Goal: Task Accomplishment & Management: Use online tool/utility

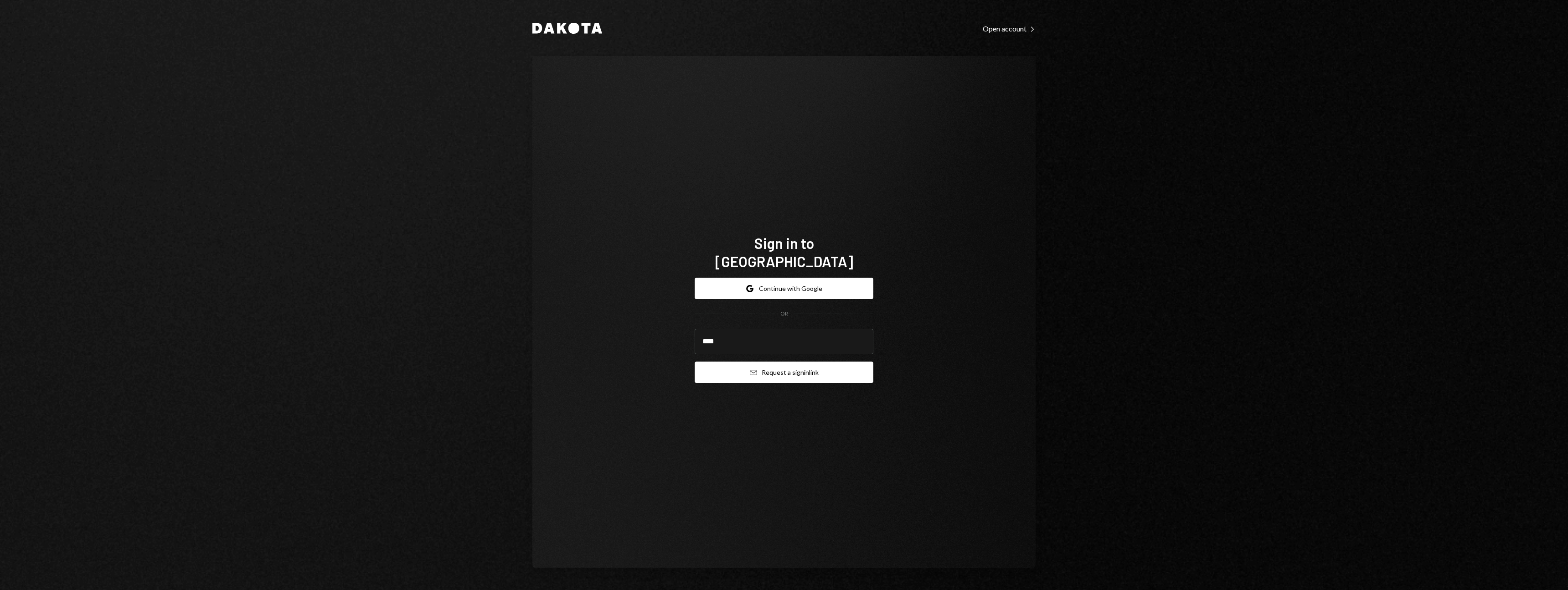
type input "**********"
click at [810, 363] on button "Email Request a sign in link" at bounding box center [783, 372] width 179 height 22
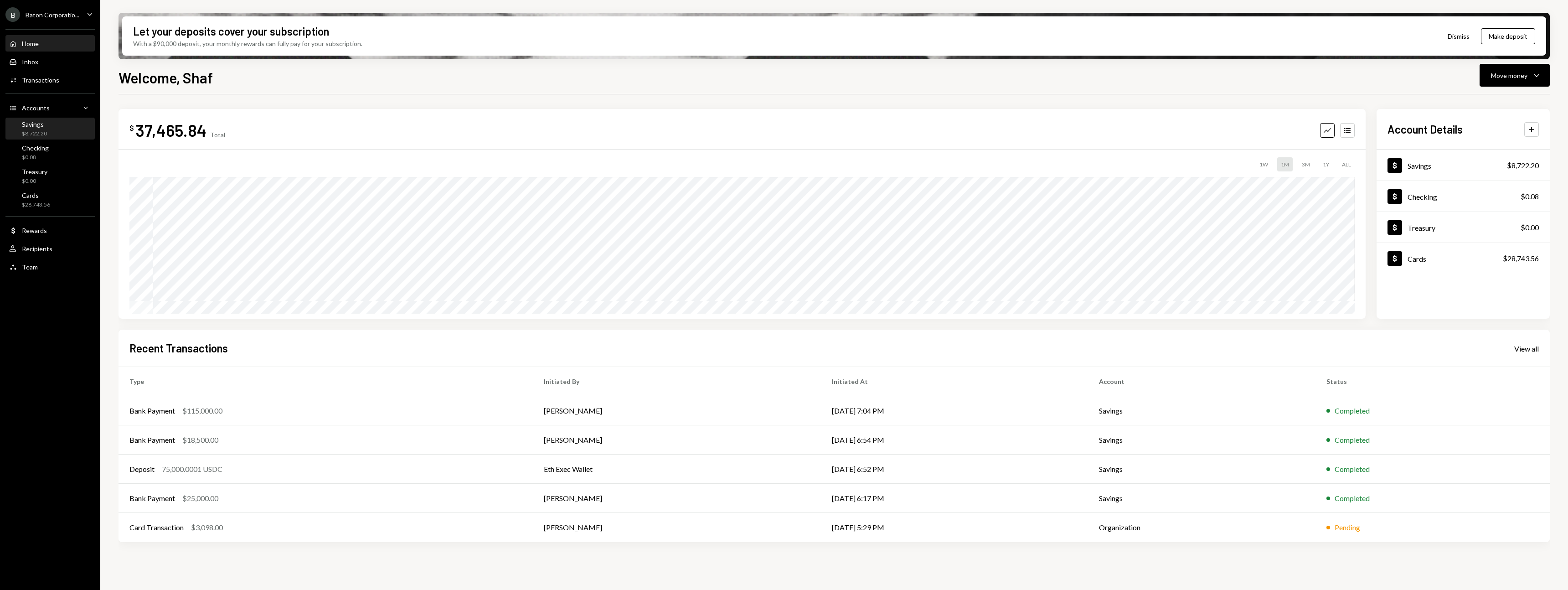
click at [56, 135] on div "Savings $8,722.20" at bounding box center [50, 129] width 82 height 17
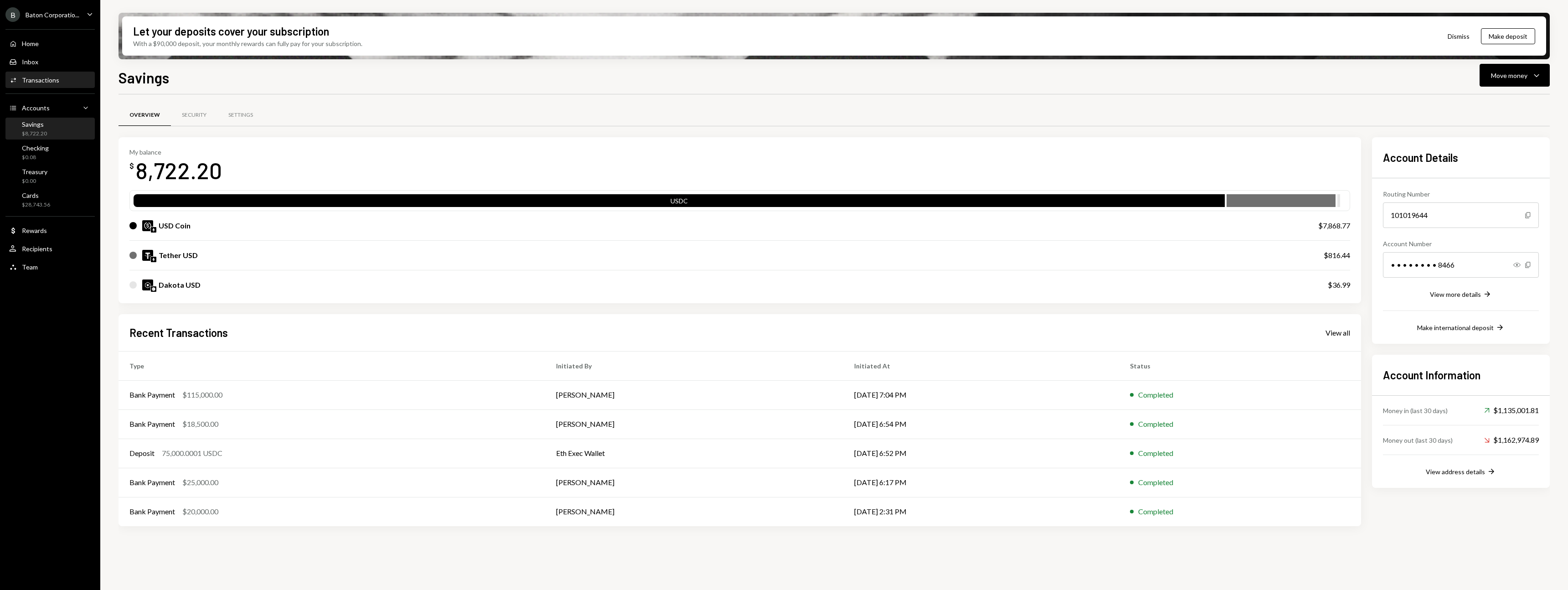
click at [45, 79] on div "Transactions" at bounding box center [40, 80] width 38 height 8
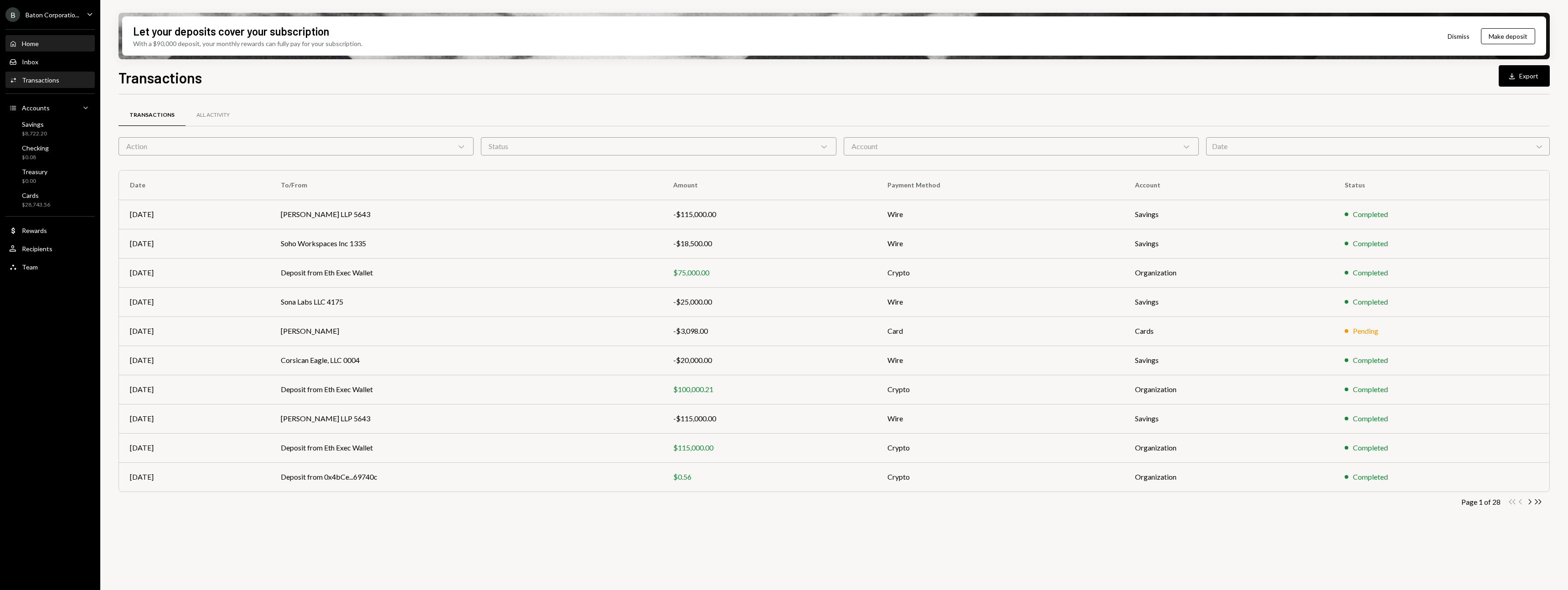
click at [39, 50] on div "Home Home" at bounding box center [50, 44] width 82 height 15
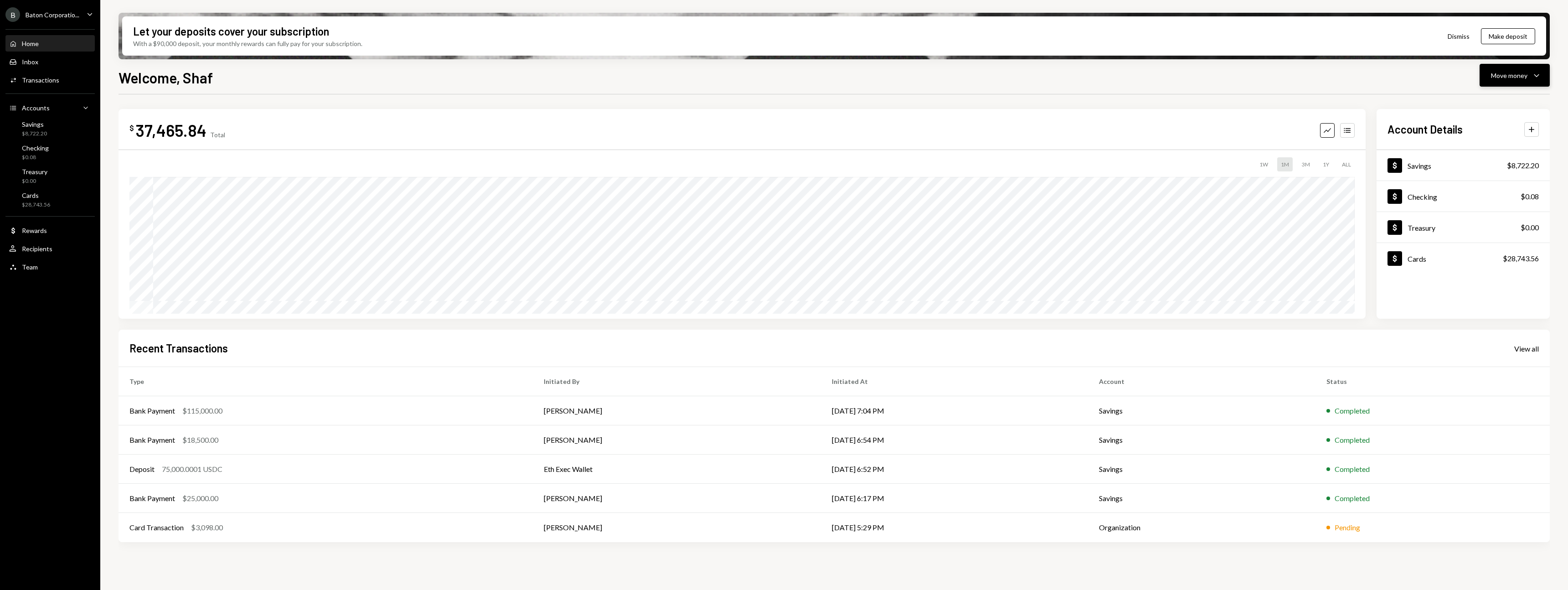
click at [1533, 74] on icon "Caret Down" at bounding box center [1537, 75] width 11 height 11
click at [1518, 122] on div "Transfer" at bounding box center [1508, 124] width 67 height 10
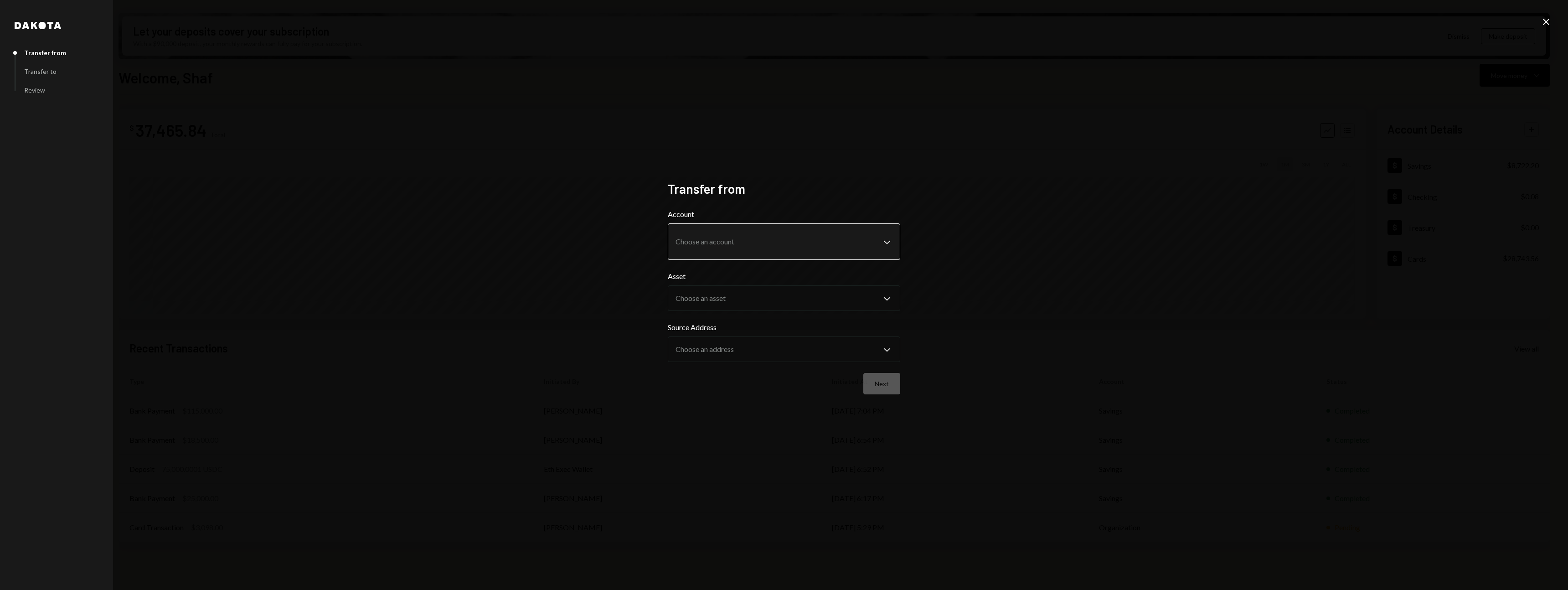
click at [868, 245] on body "B Baton Corporatio... Caret Down Home Home Inbox Inbox Activities Transactions …" at bounding box center [784, 295] width 1568 height 590
select select "**********"
click at [869, 292] on body "B Baton Corporatio... Caret Down Home Home Inbox Inbox Activities Transactions …" at bounding box center [784, 295] width 1568 height 590
select select "****"
click at [848, 350] on body "B Baton Corporatio... Caret Down Home Home Inbox Inbox Activities Transactions …" at bounding box center [784, 295] width 1568 height 590
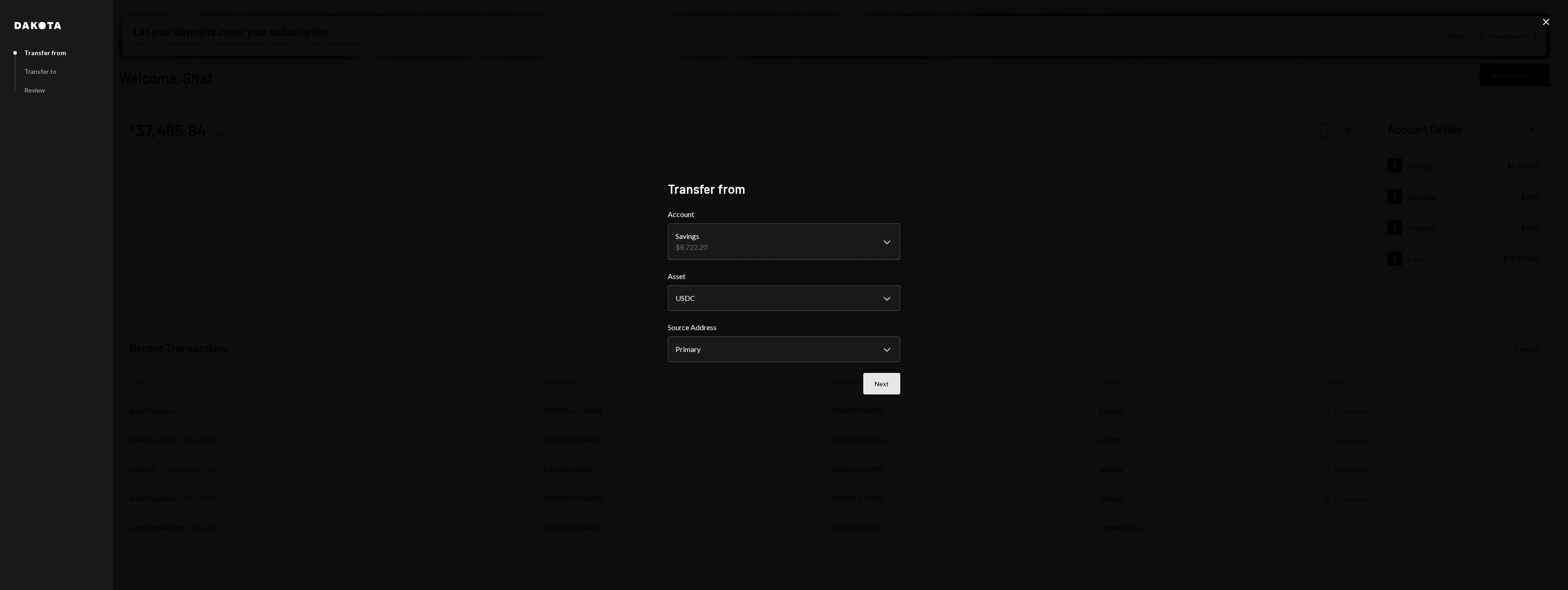
click at [878, 387] on button "Next" at bounding box center [881, 383] width 37 height 22
click at [853, 237] on input "Amount" at bounding box center [784, 236] width 232 height 26
click at [861, 290] on body "B Baton Corporatio... Caret Down Home Home Inbox Inbox Activities Transactions …" at bounding box center [784, 295] width 1568 height 590
click at [847, 386] on button "Back" at bounding box center [840, 383] width 36 height 22
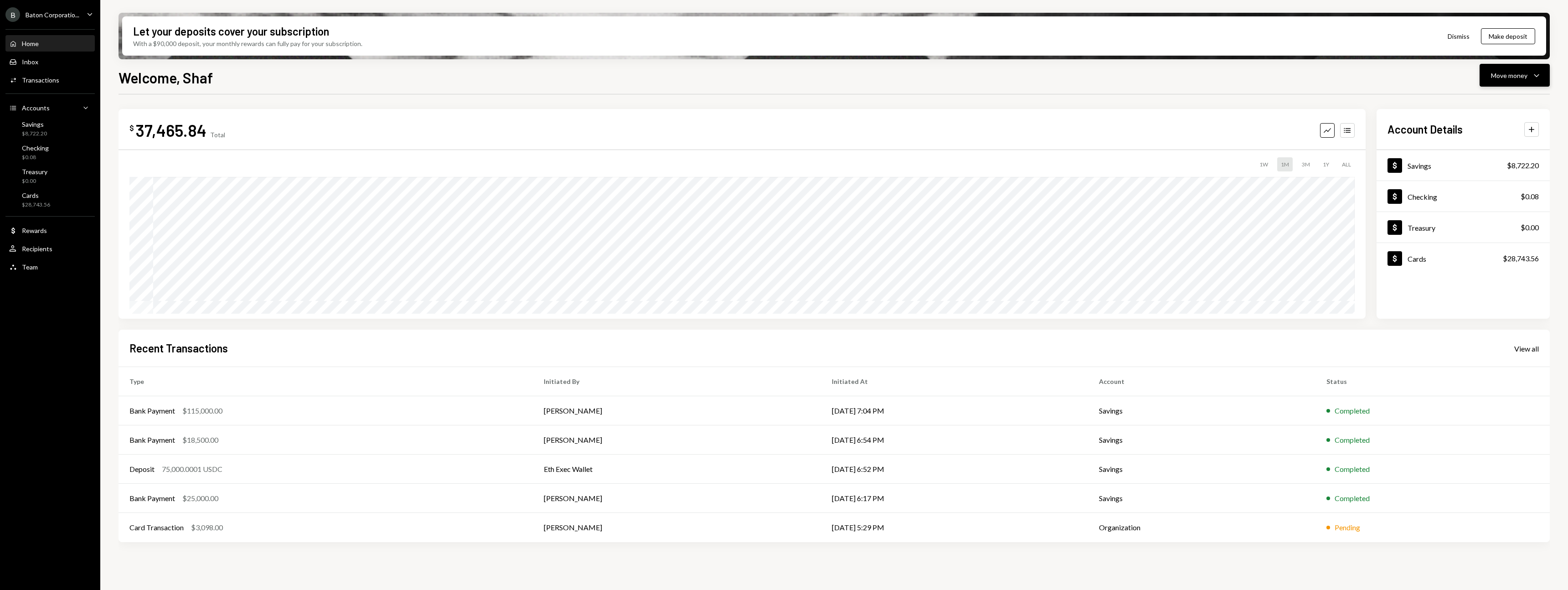
click at [1541, 72] on icon "Caret Down" at bounding box center [1537, 75] width 11 height 11
click at [1517, 101] on div "Send" at bounding box center [1508, 103] width 67 height 10
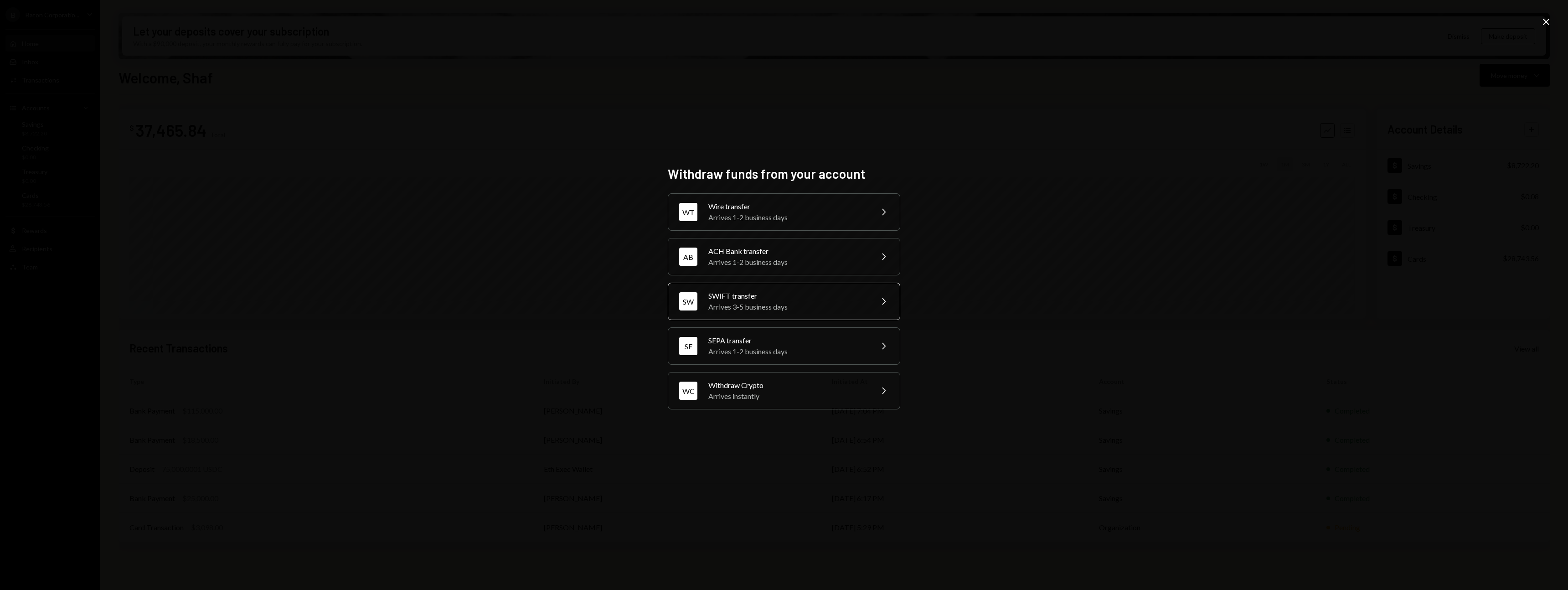
click at [876, 306] on div "SW SWIFT transfer Arrives 3-5 business days Chevron Right" at bounding box center [784, 302] width 232 height 38
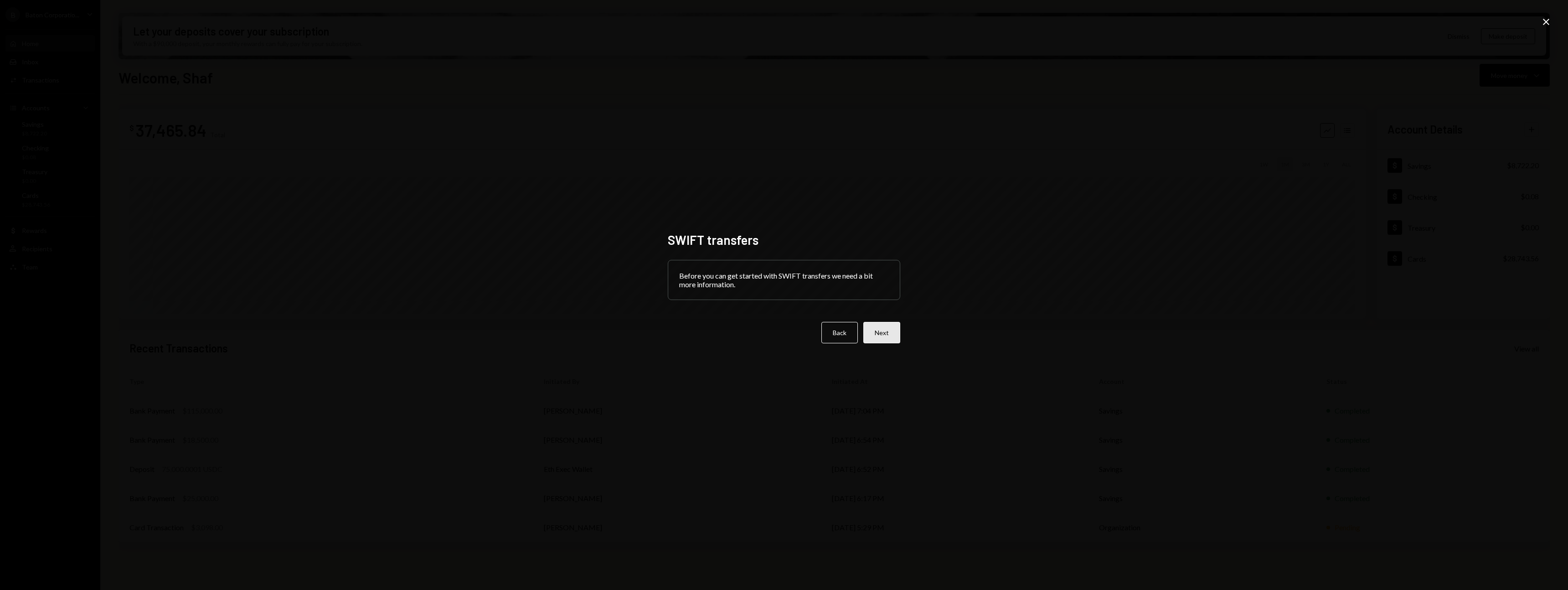
click at [890, 328] on button "Next" at bounding box center [881, 332] width 37 height 22
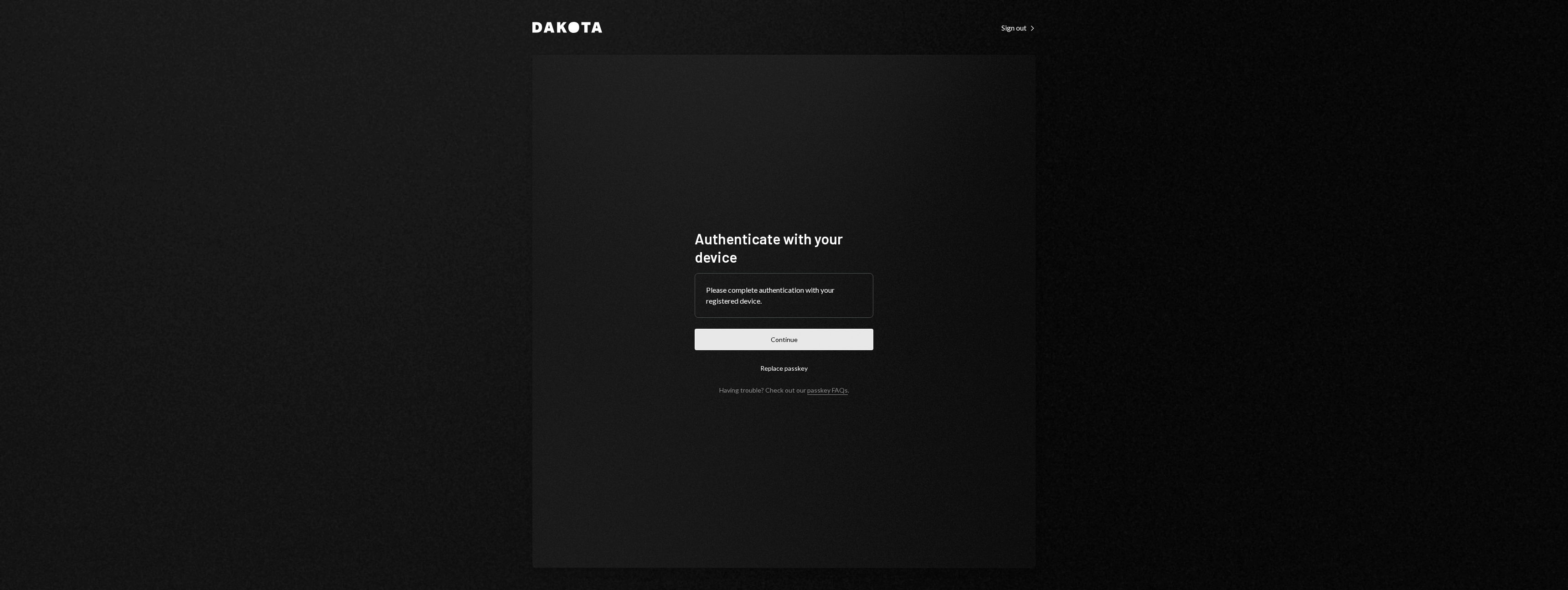
click at [804, 336] on button "Continue" at bounding box center [783, 339] width 179 height 22
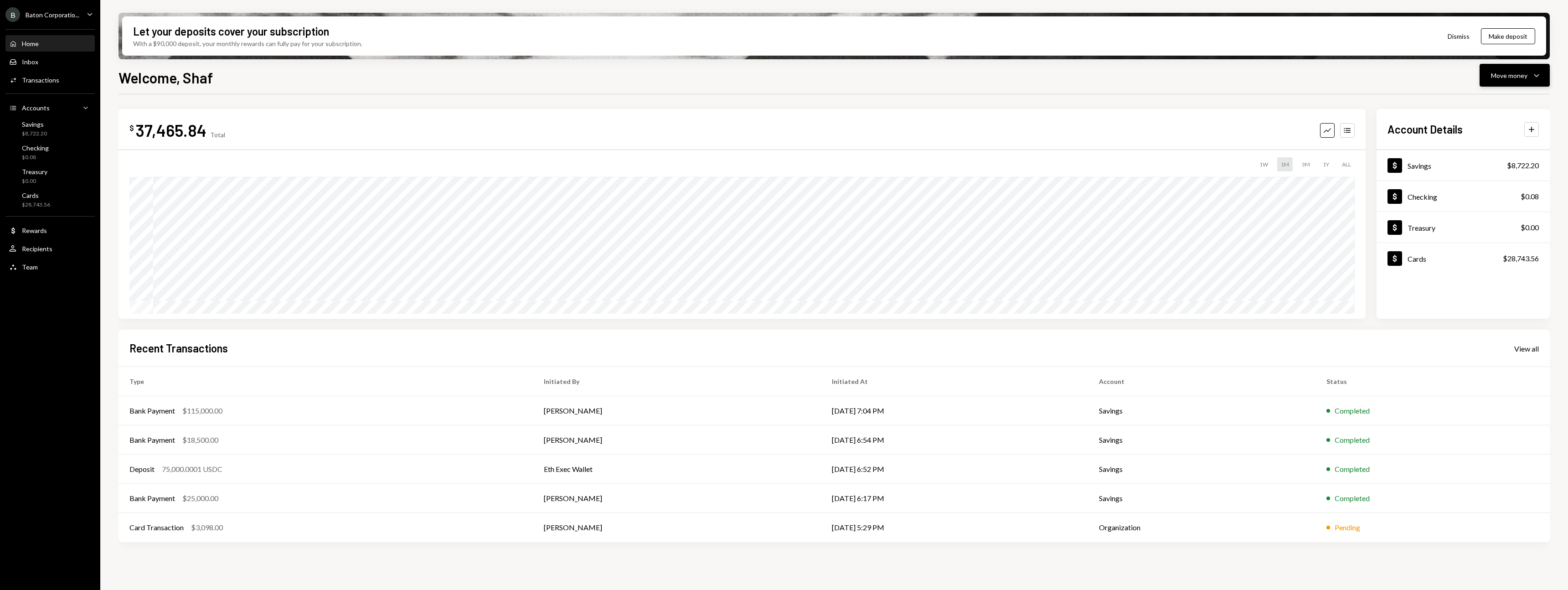
click at [689, 67] on button "Move money Caret Down" at bounding box center [1514, 75] width 70 height 23
click at [689, 95] on div "Withdraw Send" at bounding box center [1500, 103] width 91 height 21
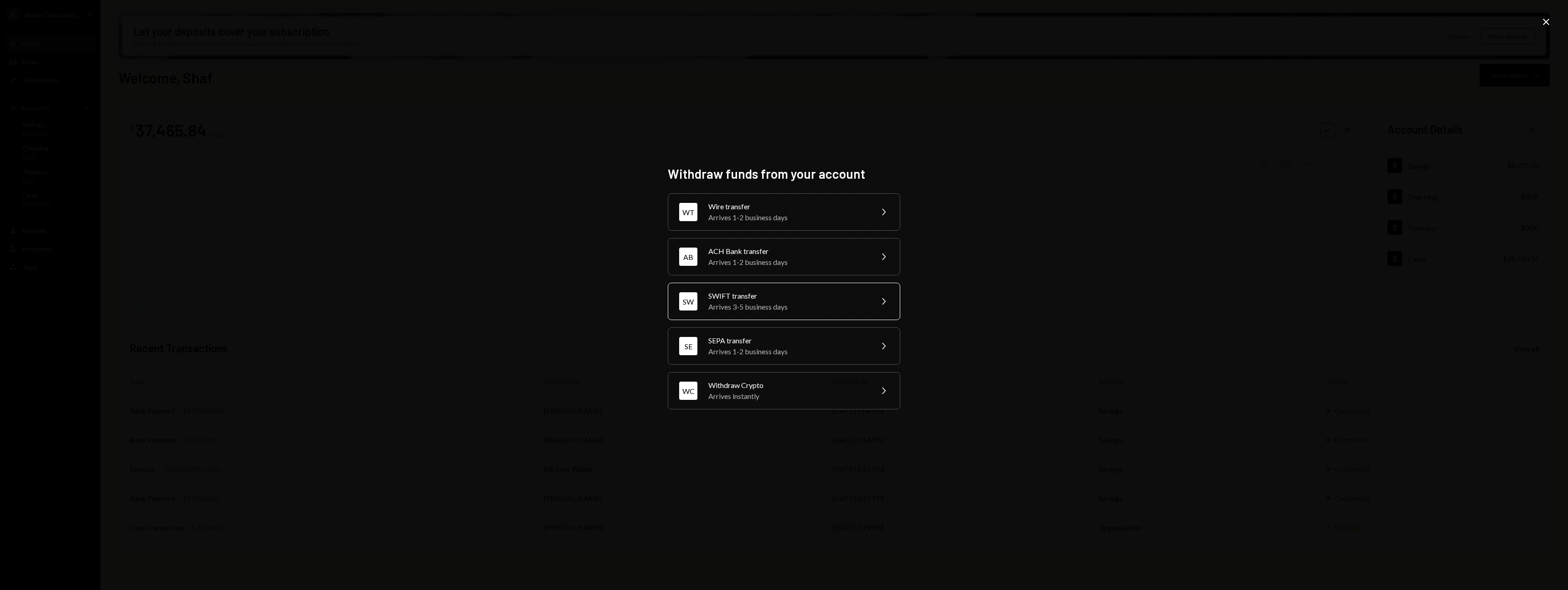
click at [689, 297] on div "SWIFT transfer" at bounding box center [787, 296] width 158 height 11
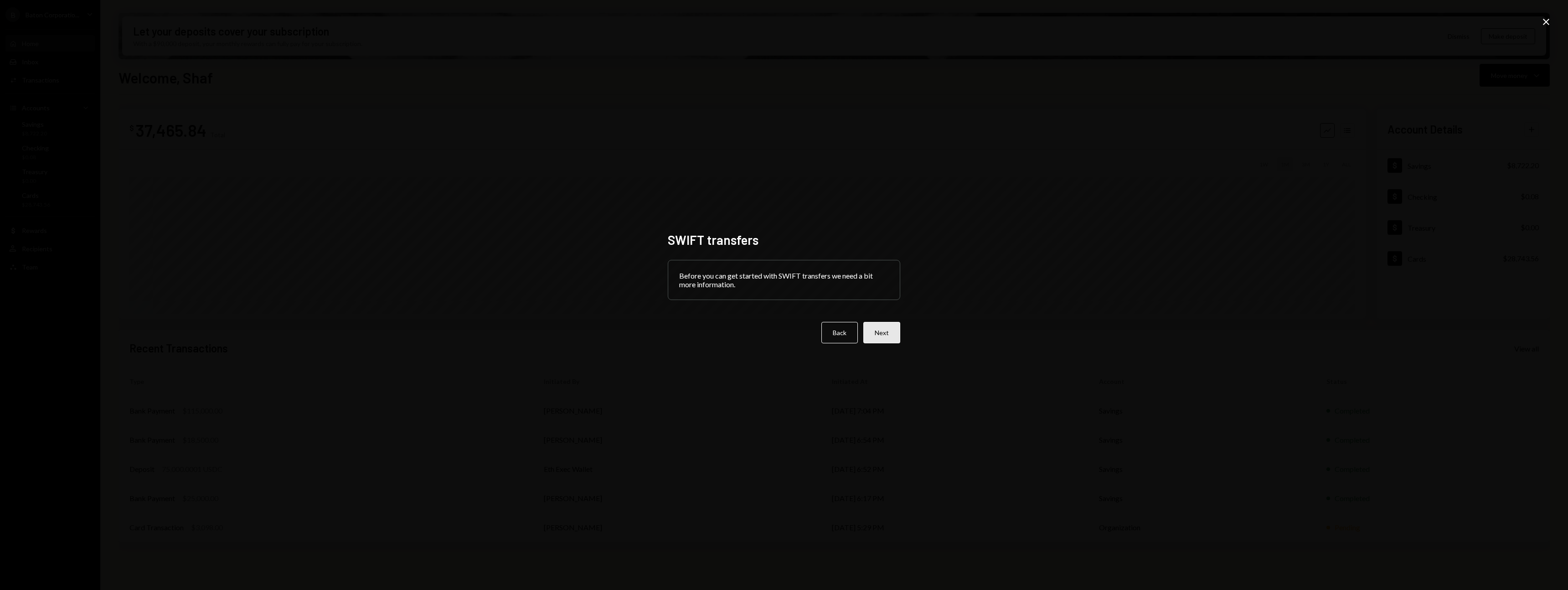
click at [689, 334] on button "Next" at bounding box center [881, 332] width 37 height 22
